Goal: Information Seeking & Learning: Learn about a topic

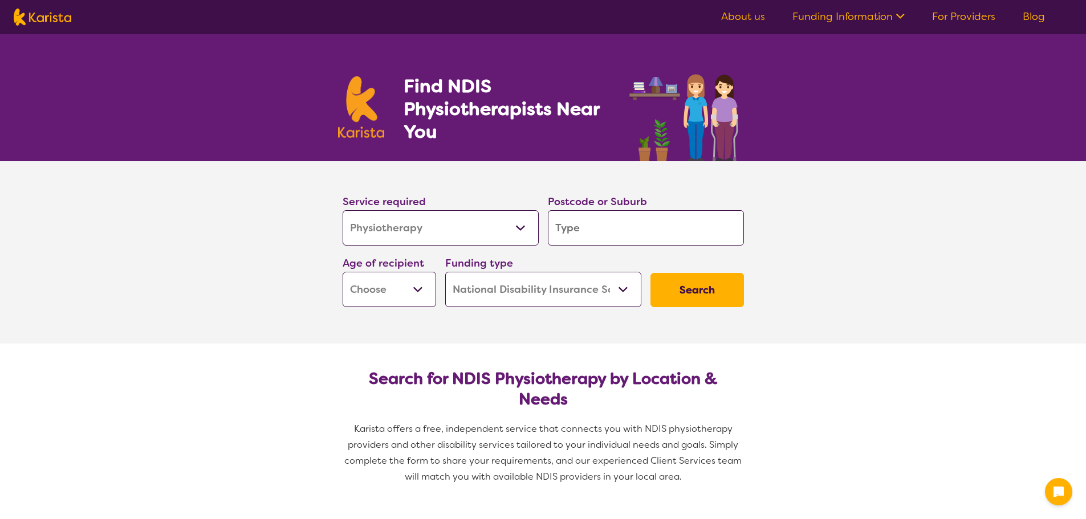
select select "Physiotherapy"
select select "NDIS"
select select "Physiotherapy"
select select "NDIS"
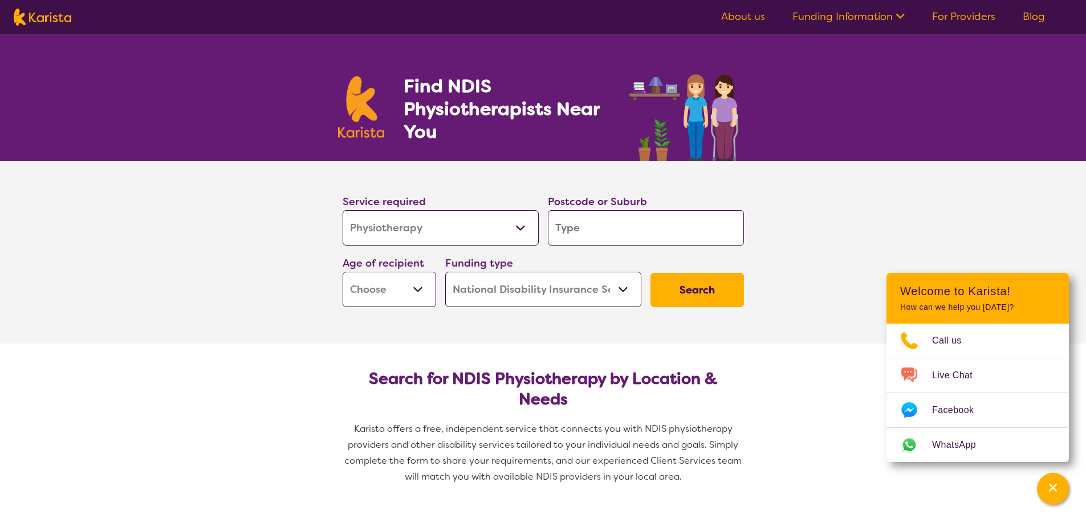
click at [596, 229] on input "search" at bounding box center [646, 227] width 196 height 35
type input "3"
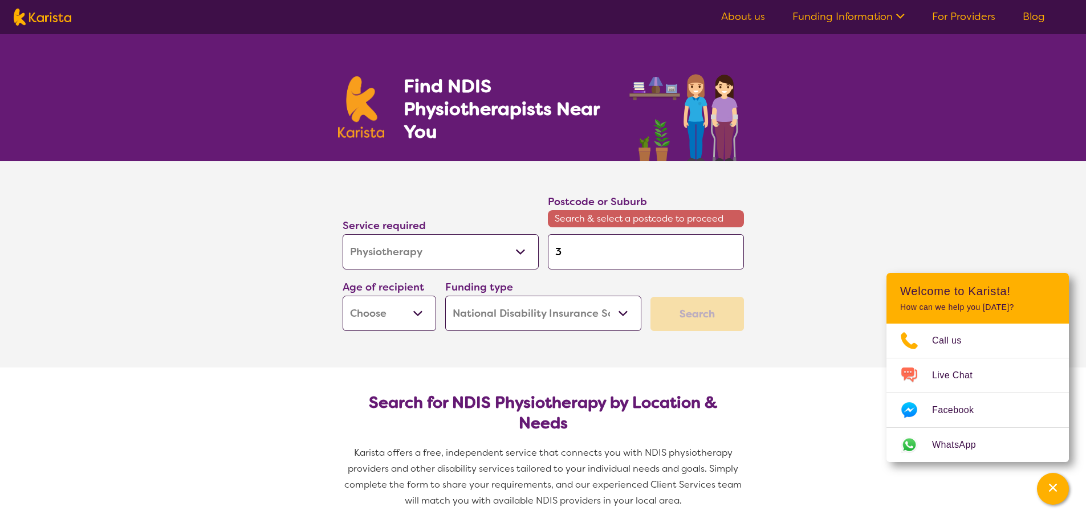
type input "31"
type input "315"
type input "3151"
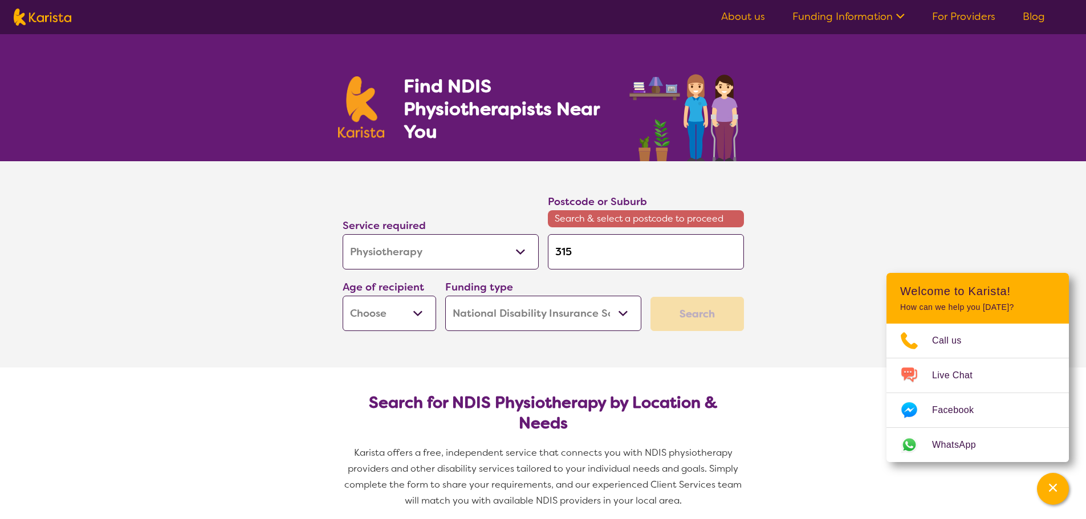
type input "3151"
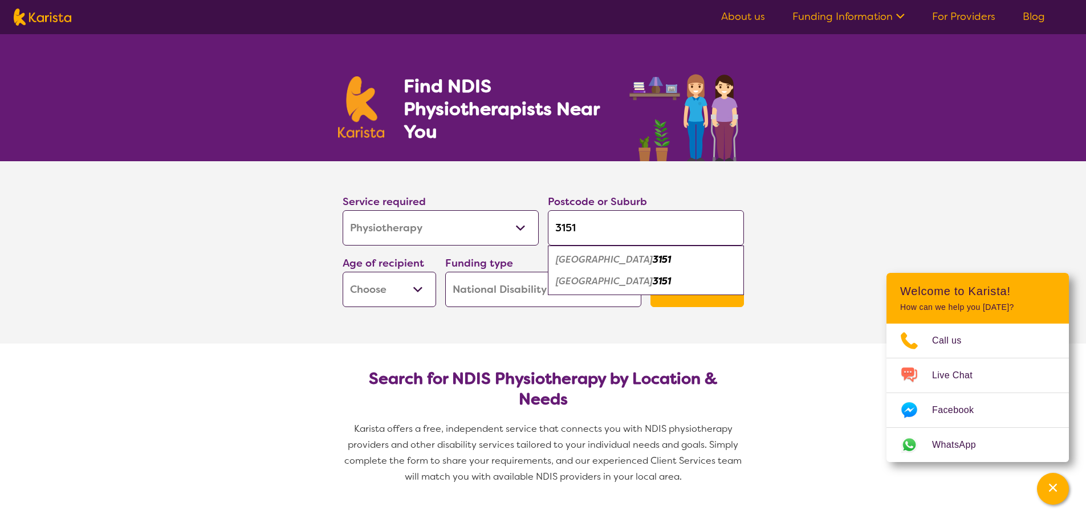
type input "3151"
click at [592, 265] on em "[GEOGRAPHIC_DATA]" at bounding box center [604, 260] width 97 height 12
click at [424, 290] on select "Early Childhood - 0 to 9 Child - 10 to 11 Adolescent - 12 to 17 Adult - 18 to 6…" at bounding box center [390, 289] width 94 height 35
select select "AD"
click at [343, 272] on select "Early Childhood - 0 to 9 Child - 10 to 11 Adolescent - 12 to 17 Adult - 18 to 6…" at bounding box center [390, 289] width 94 height 35
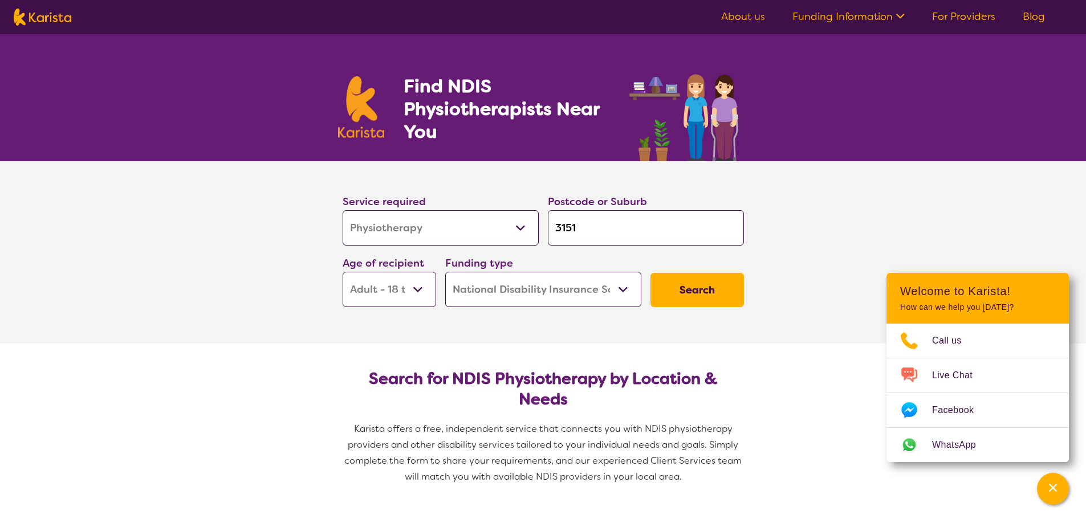
select select "AD"
click at [685, 285] on button "Search" at bounding box center [698, 290] width 94 height 34
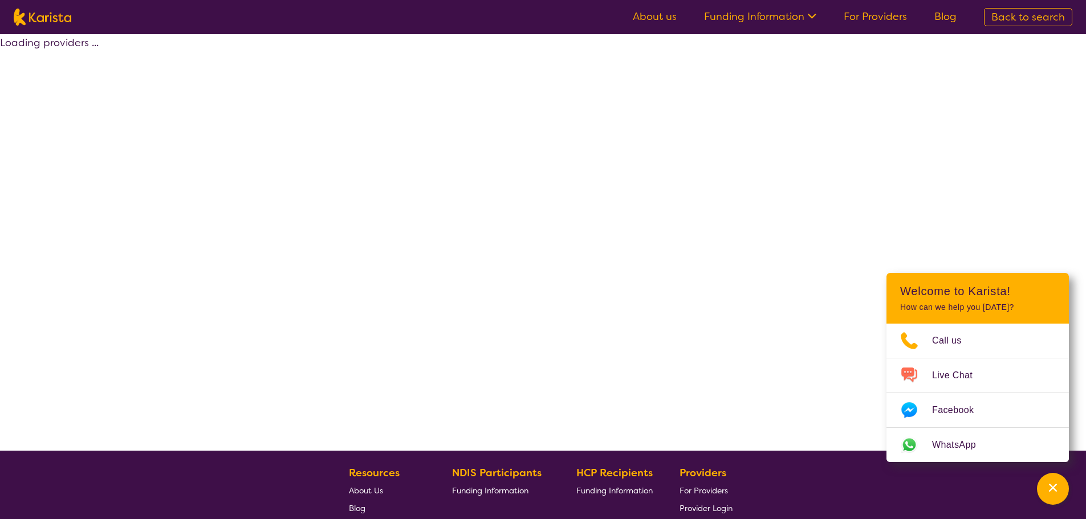
select select "by_score"
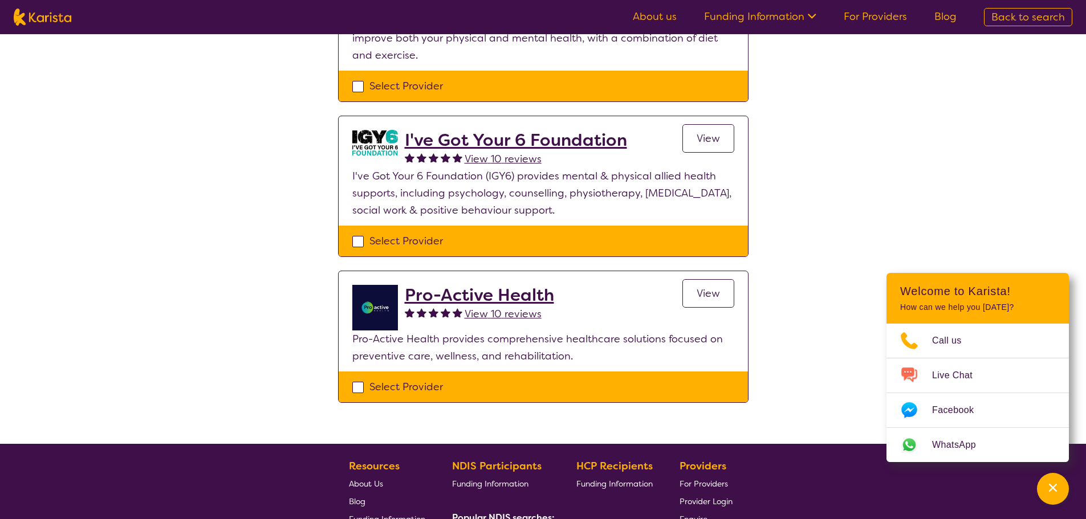
scroll to position [228, 0]
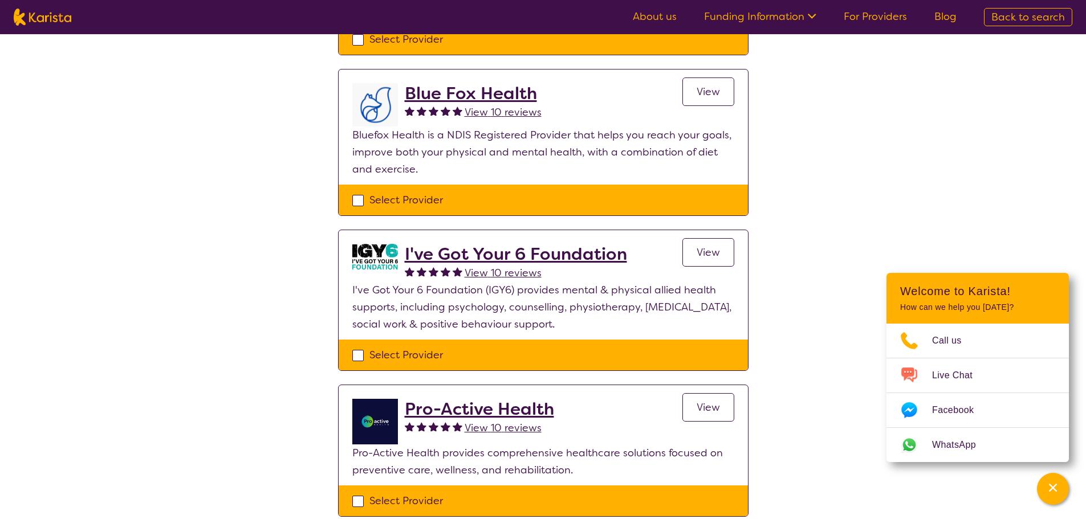
click at [484, 250] on h2 "I've Got Your 6 Foundation" at bounding box center [516, 254] width 222 height 21
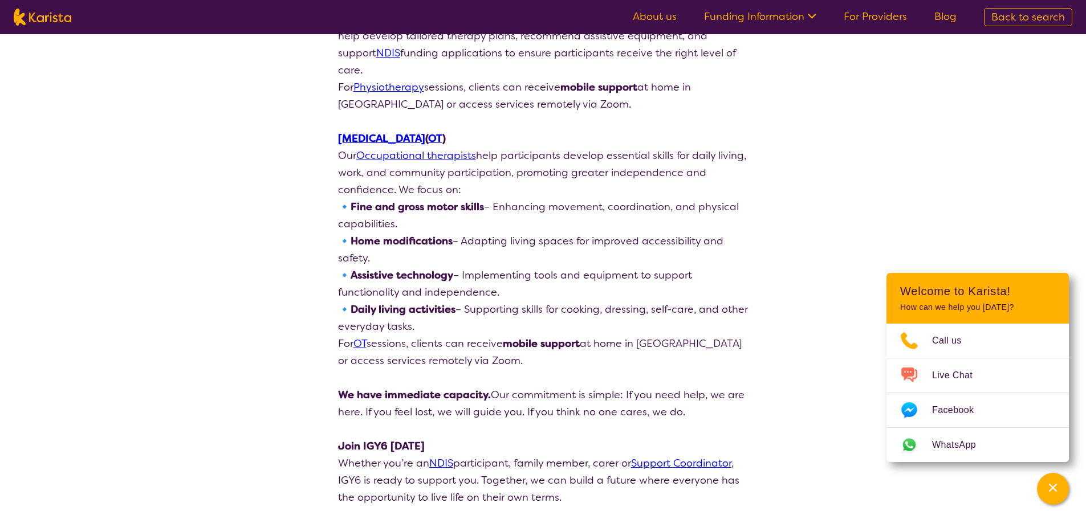
scroll to position [2167, 0]
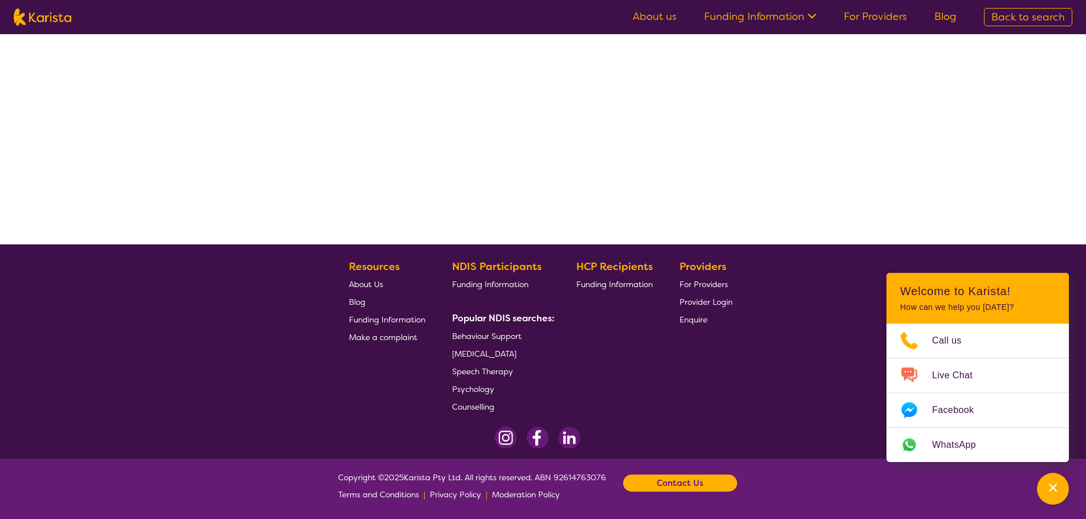
scroll to position [206, 0]
select select "by_score"
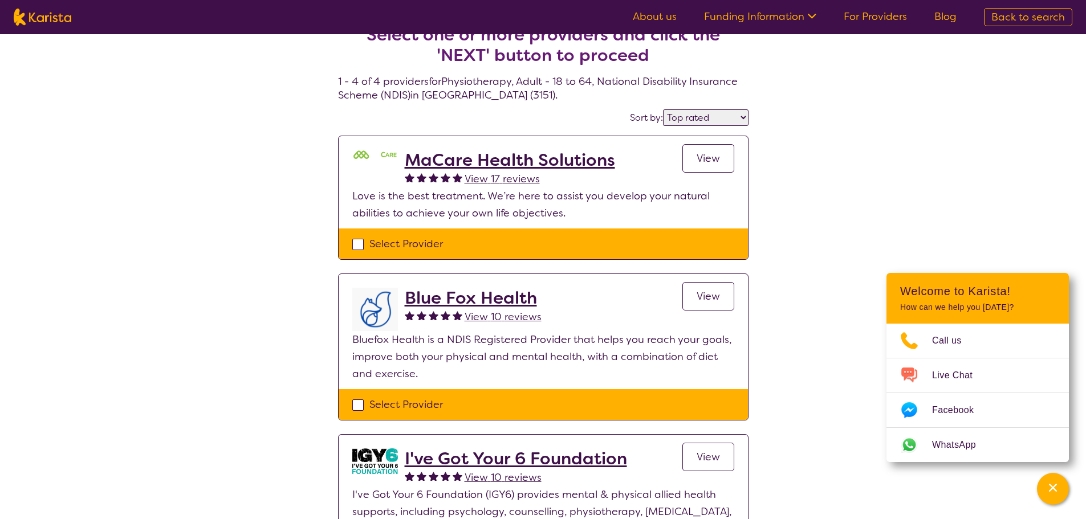
scroll to position [0, 0]
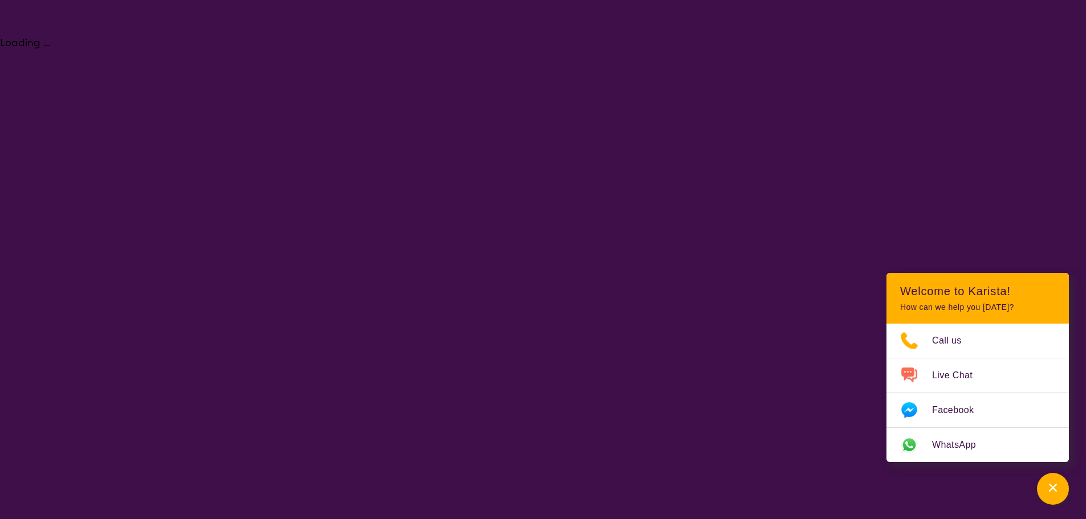
select select "Physiotherapy"
select select "AD"
select select "NDIS"
select select "Physiotherapy"
select select "AD"
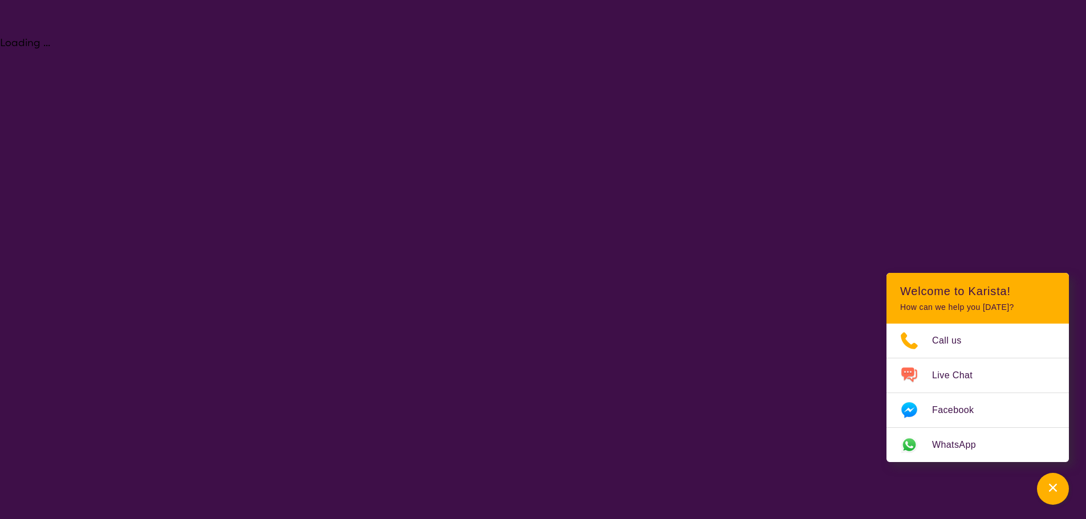
select select "NDIS"
